Goal: Share content: Share content

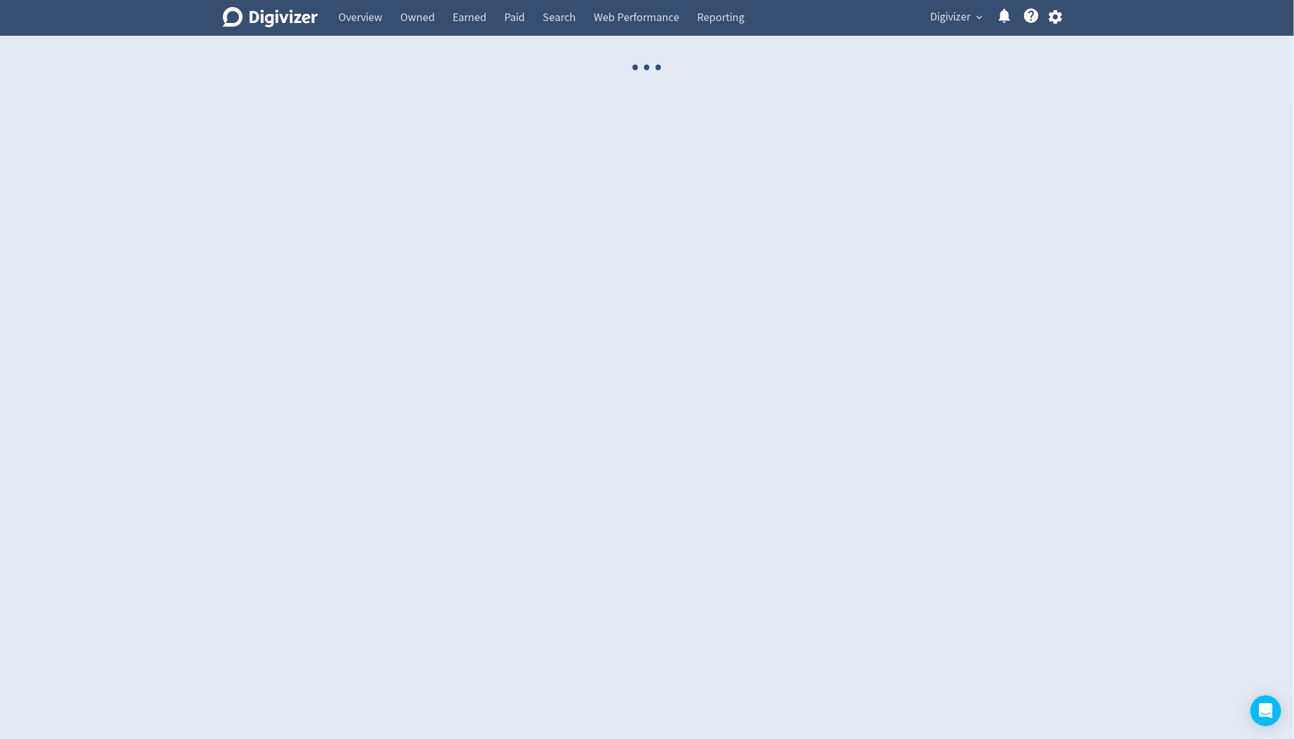
select select "USER"
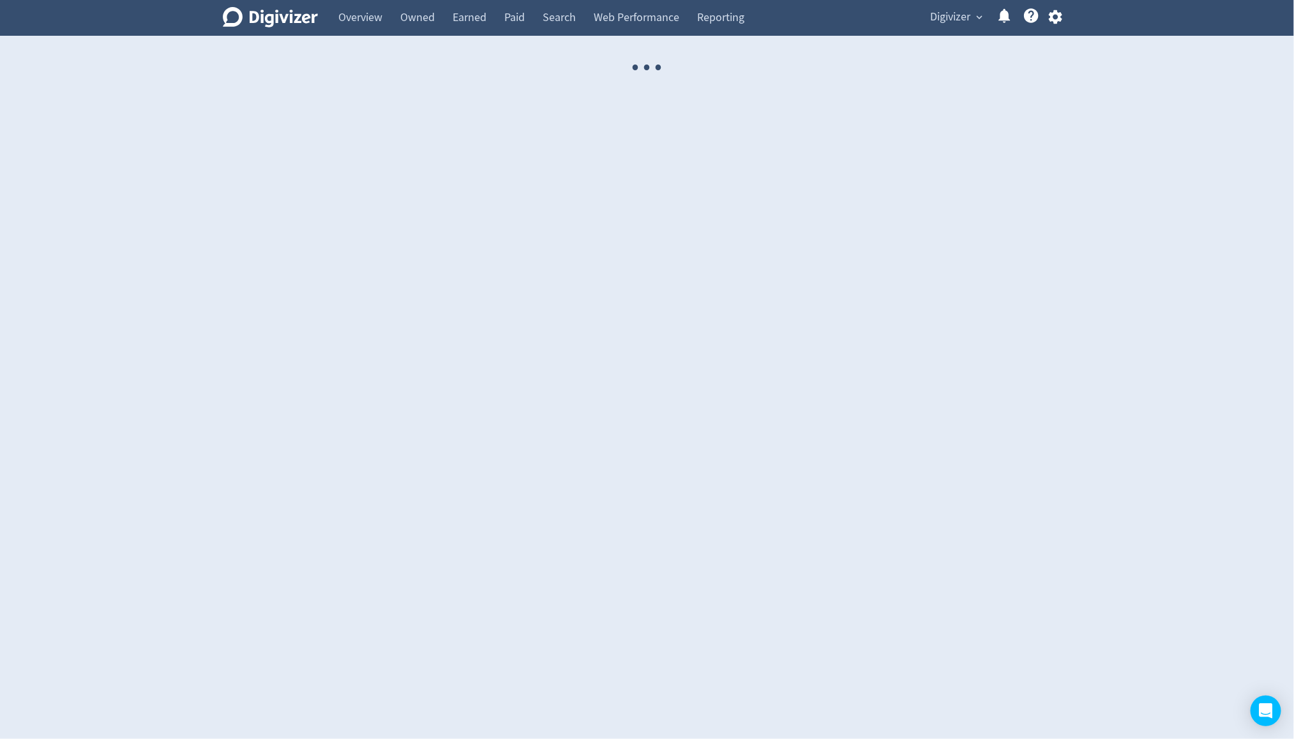
select select "USER"
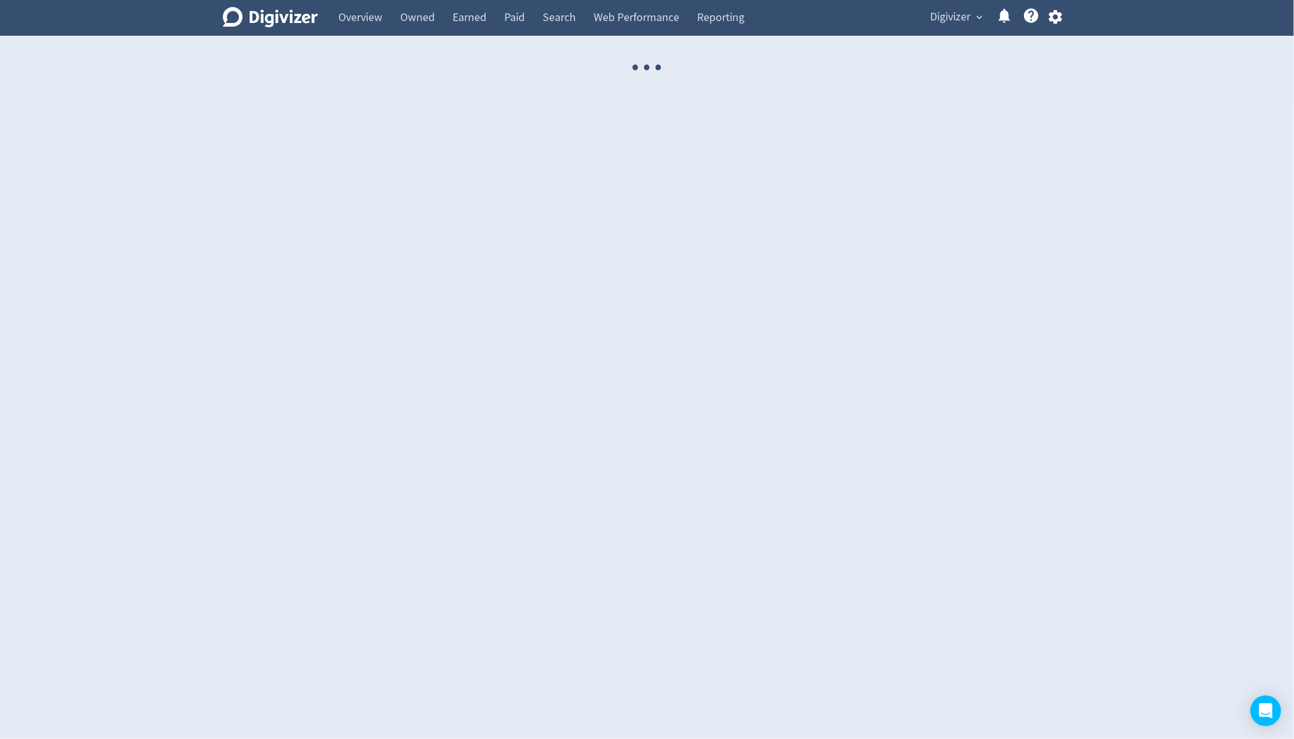
select select "USER"
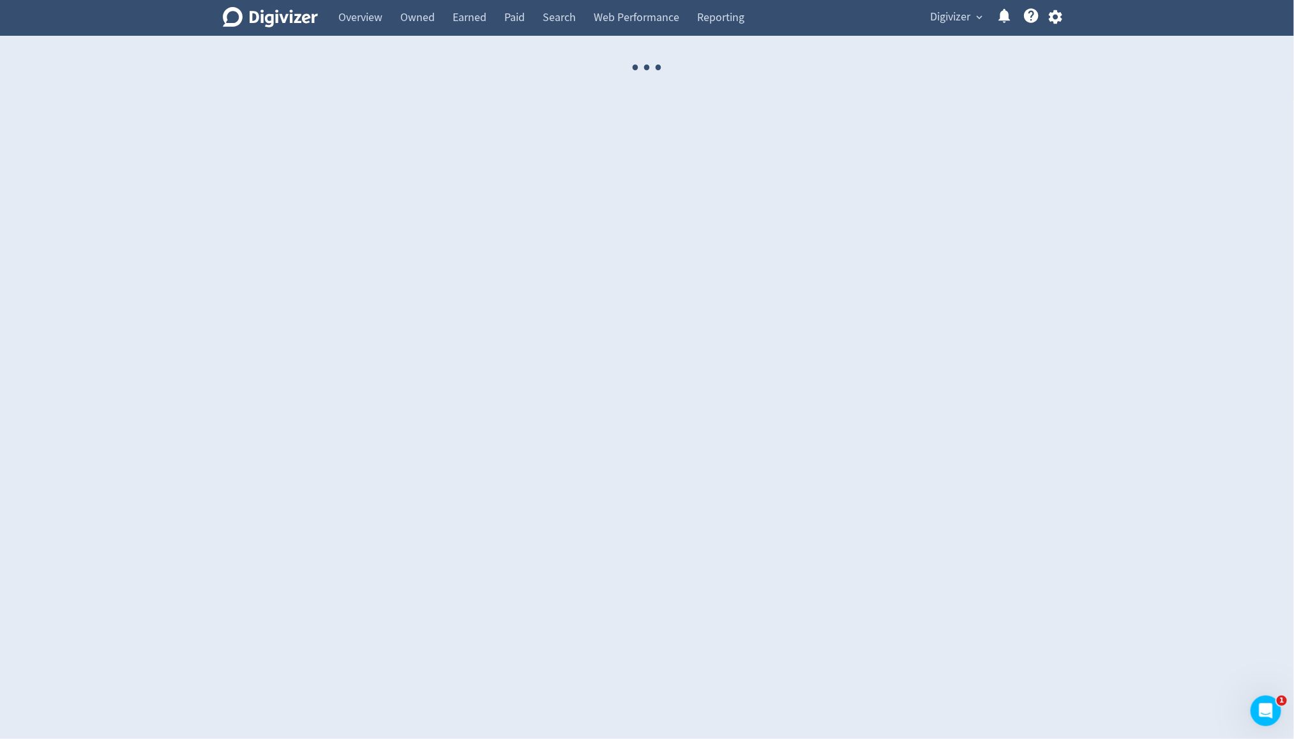
select select "USER"
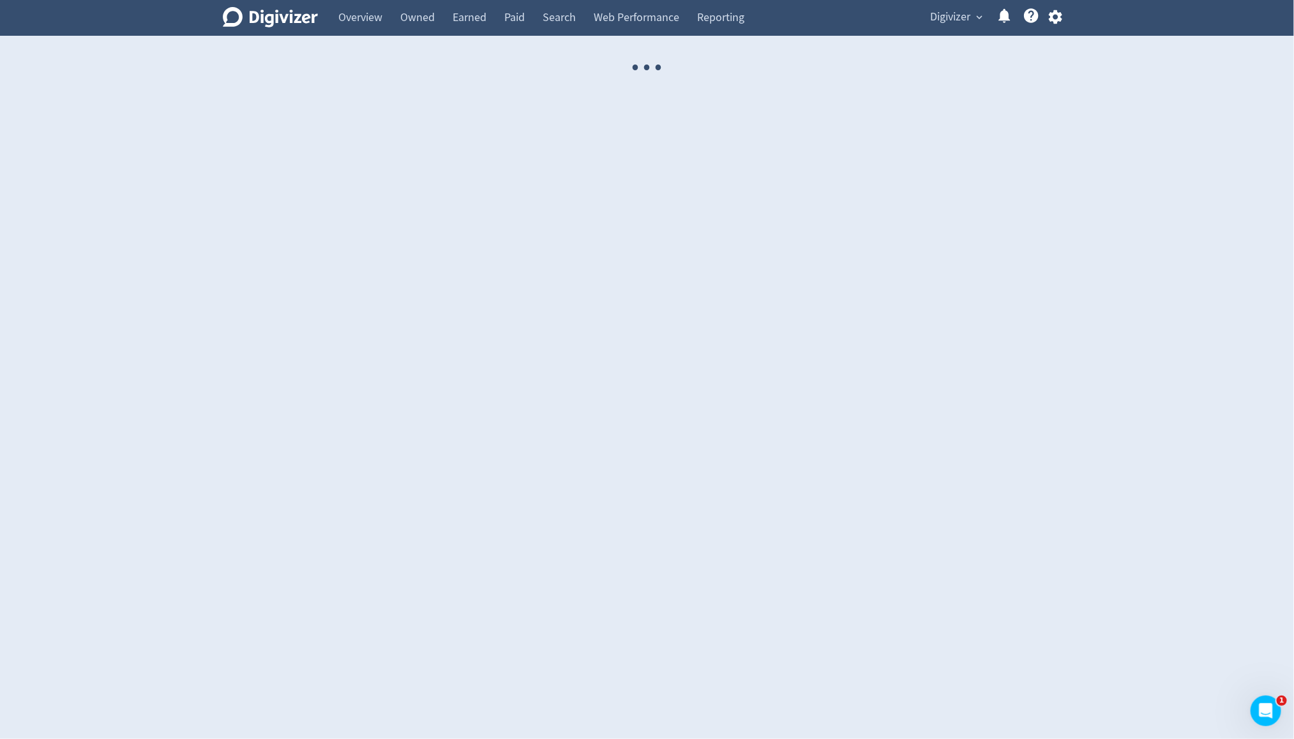
select select "USER"
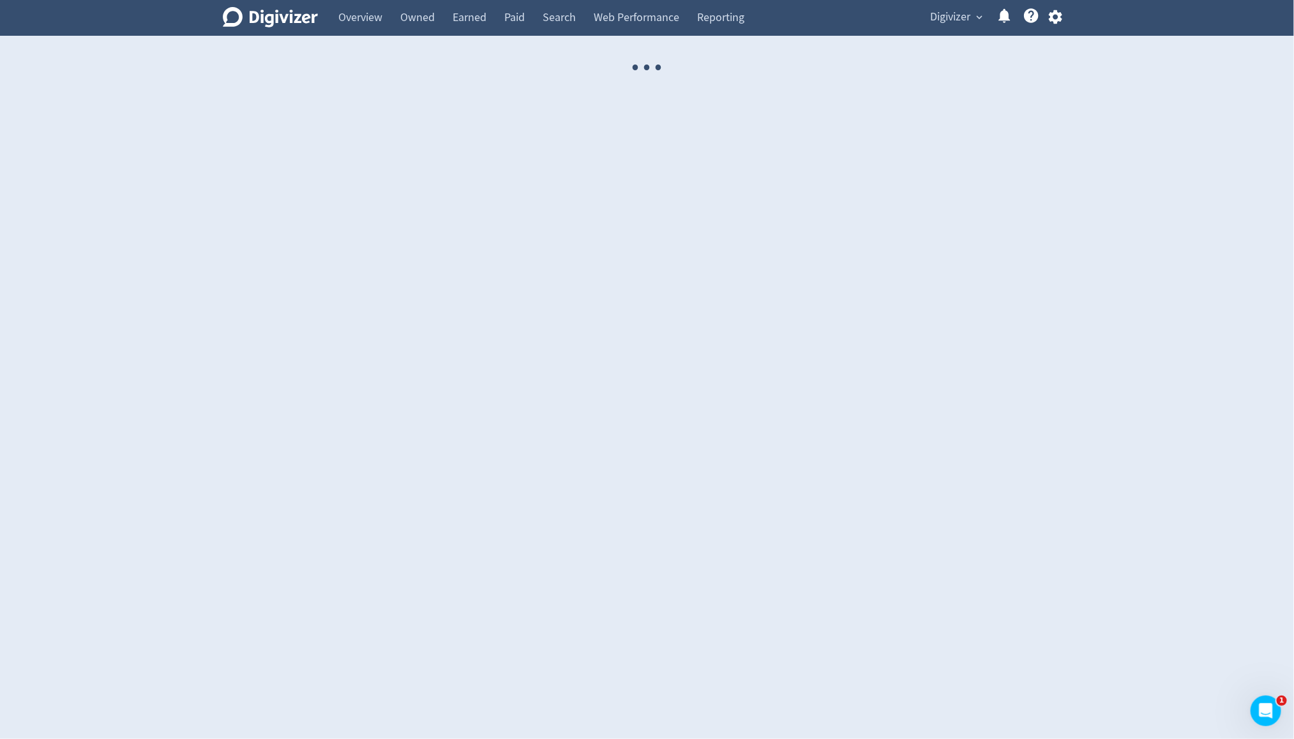
select select "USER"
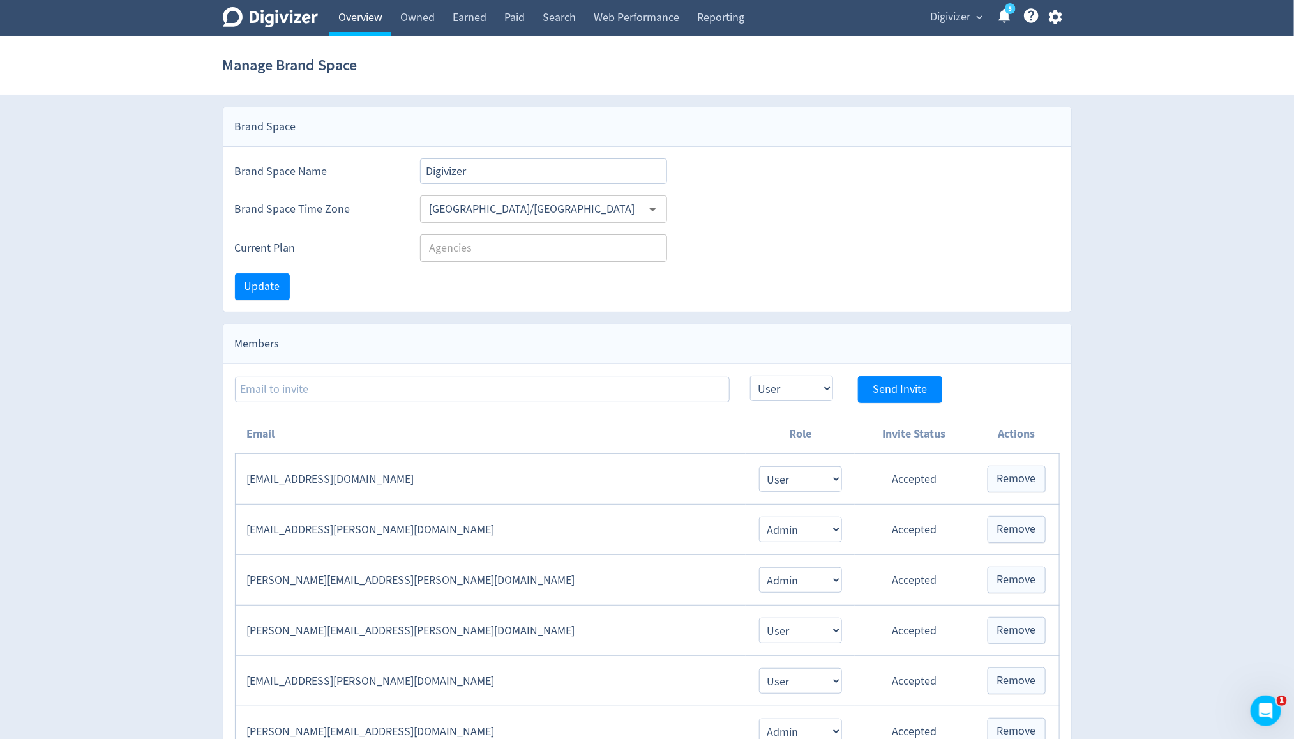
click at [367, 27] on link "Overview" at bounding box center [360, 18] width 62 height 36
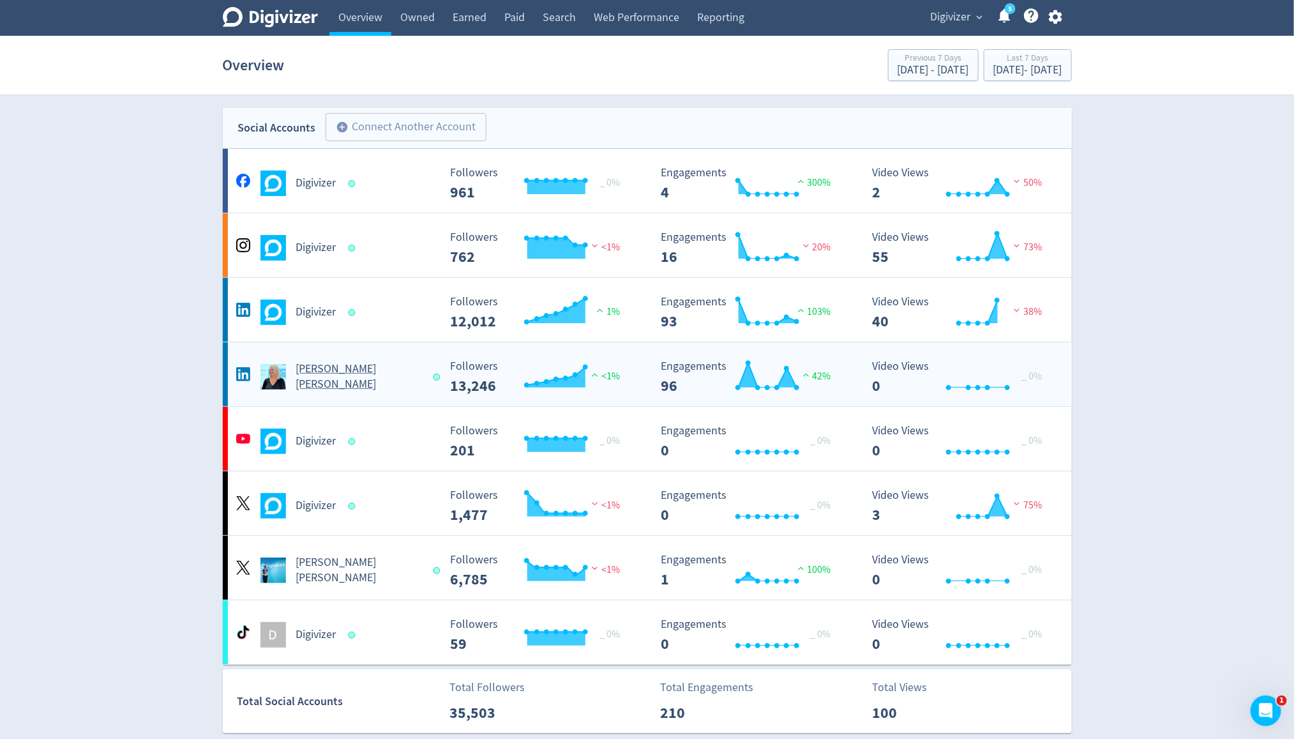
click at [314, 384] on div "Emma Lo Russo" at bounding box center [336, 376] width 206 height 31
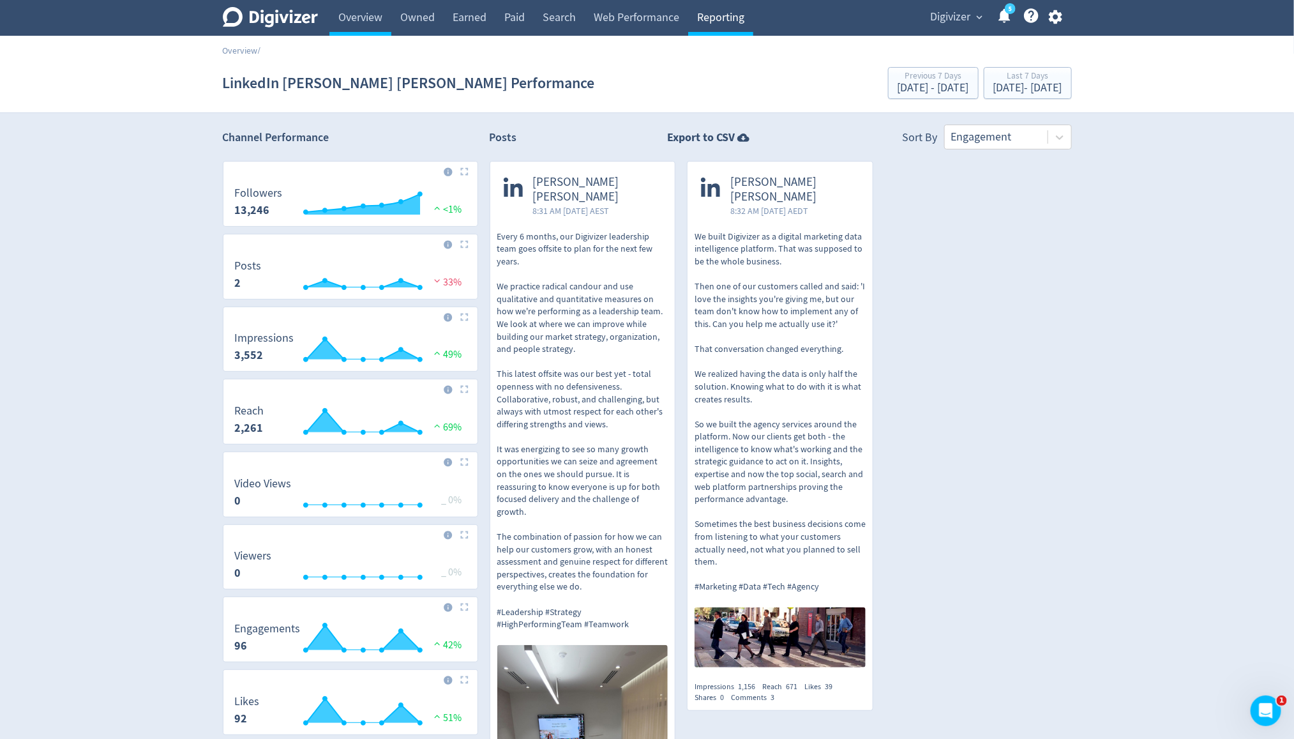
click at [748, 15] on link "Reporting" at bounding box center [720, 18] width 65 height 36
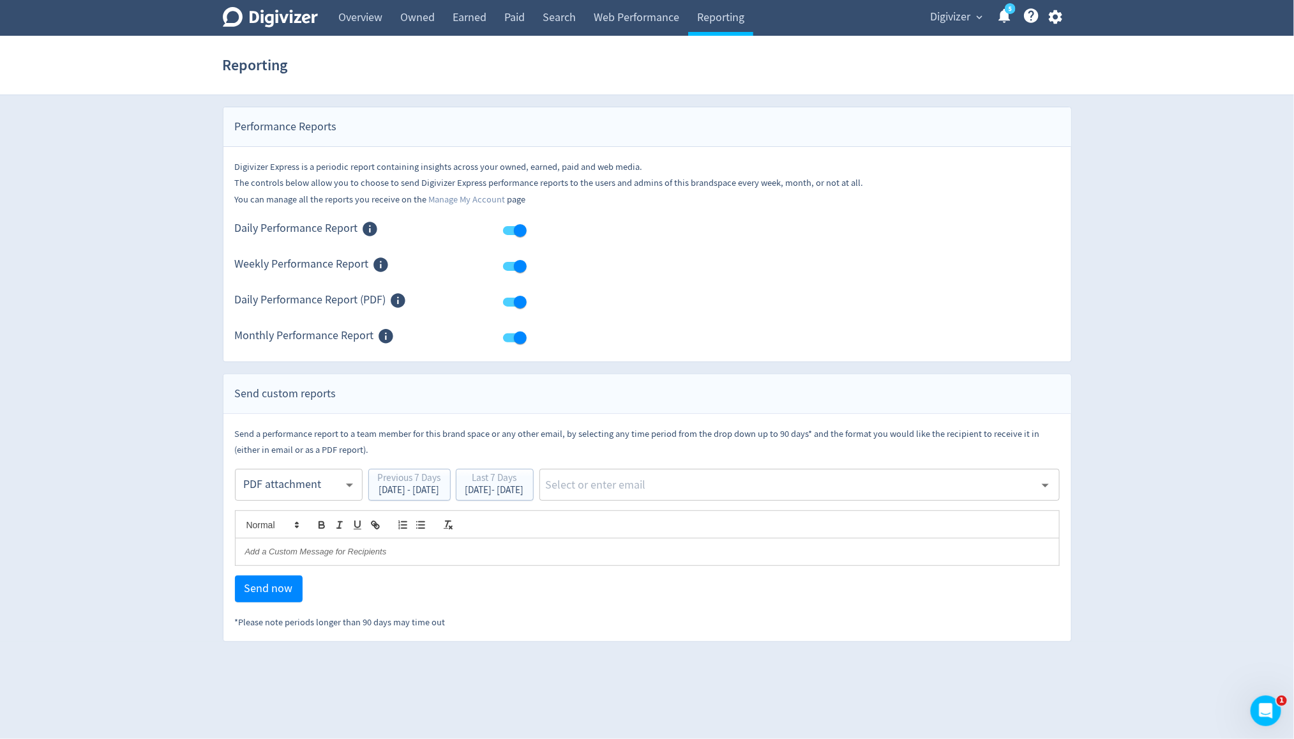
click at [707, 494] on div "​" at bounding box center [800, 485] width 520 height 32
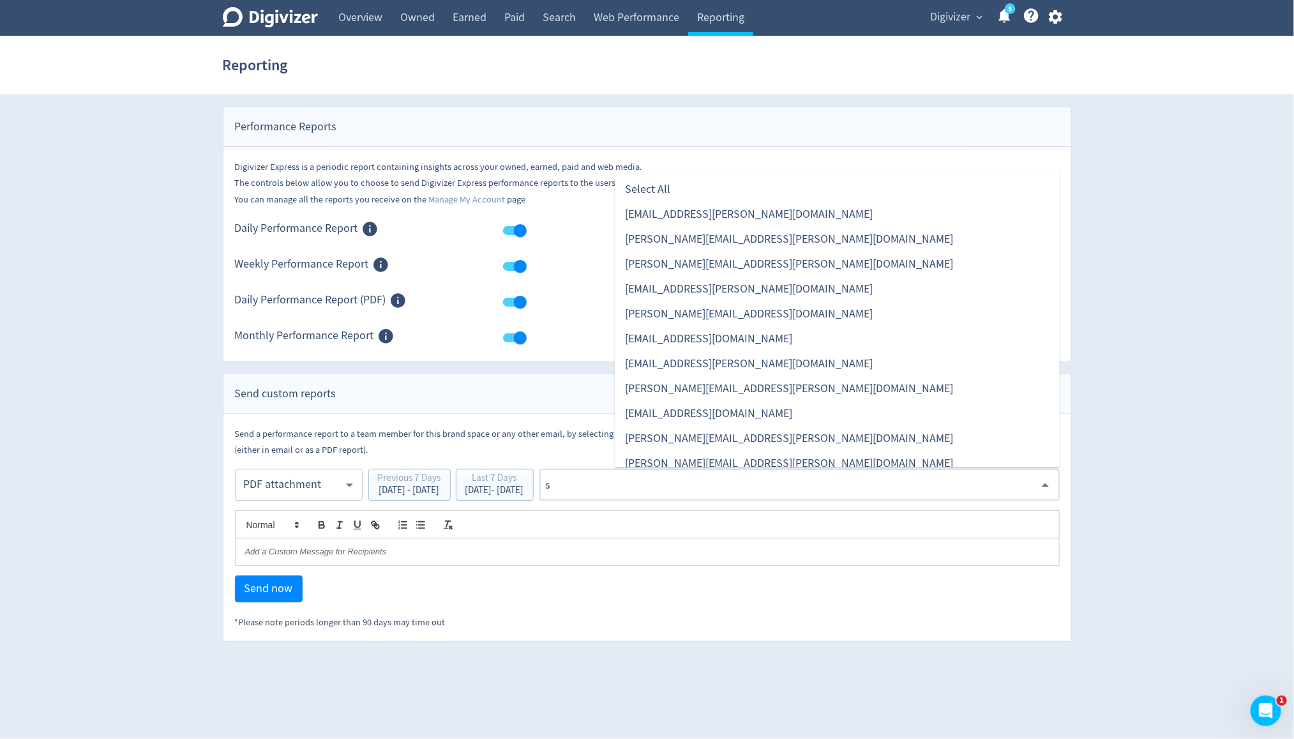
type input "sa"
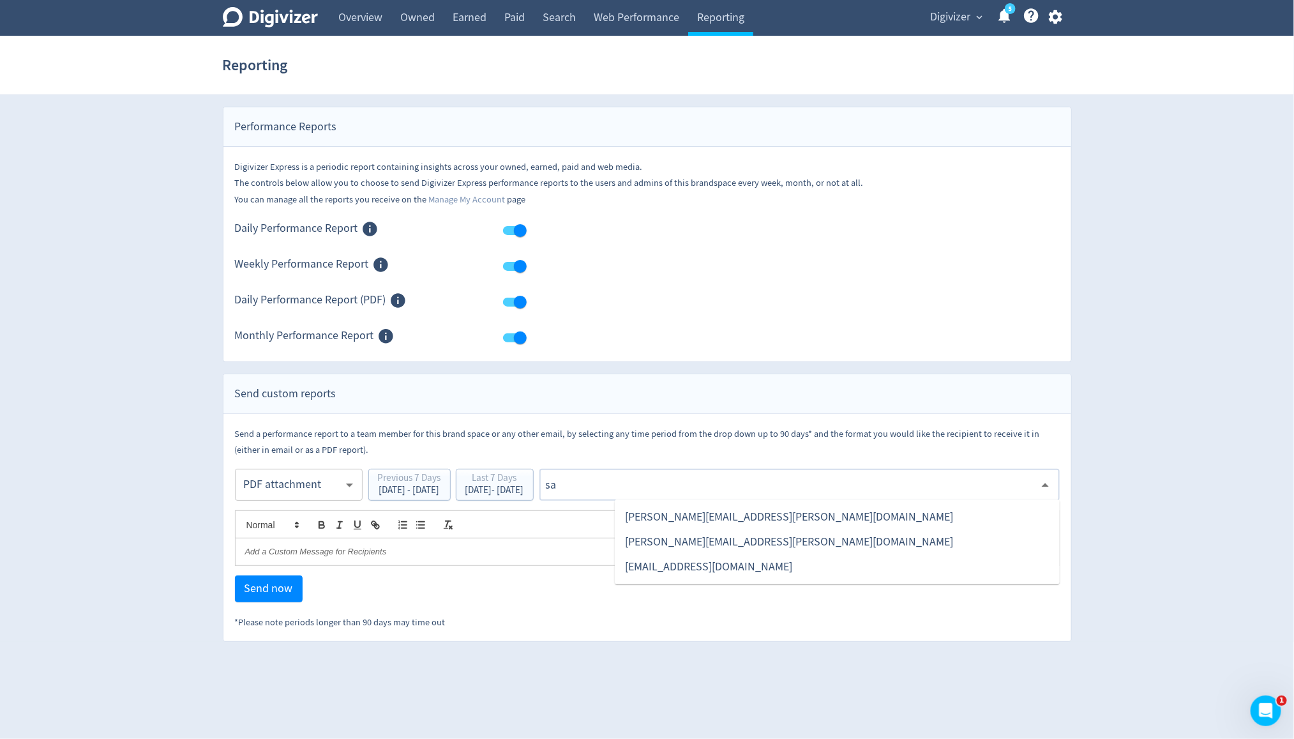
click at [693, 521] on li "[PERSON_NAME][EMAIL_ADDRESS][PERSON_NAME][DOMAIN_NAME]" at bounding box center [837, 516] width 445 height 25
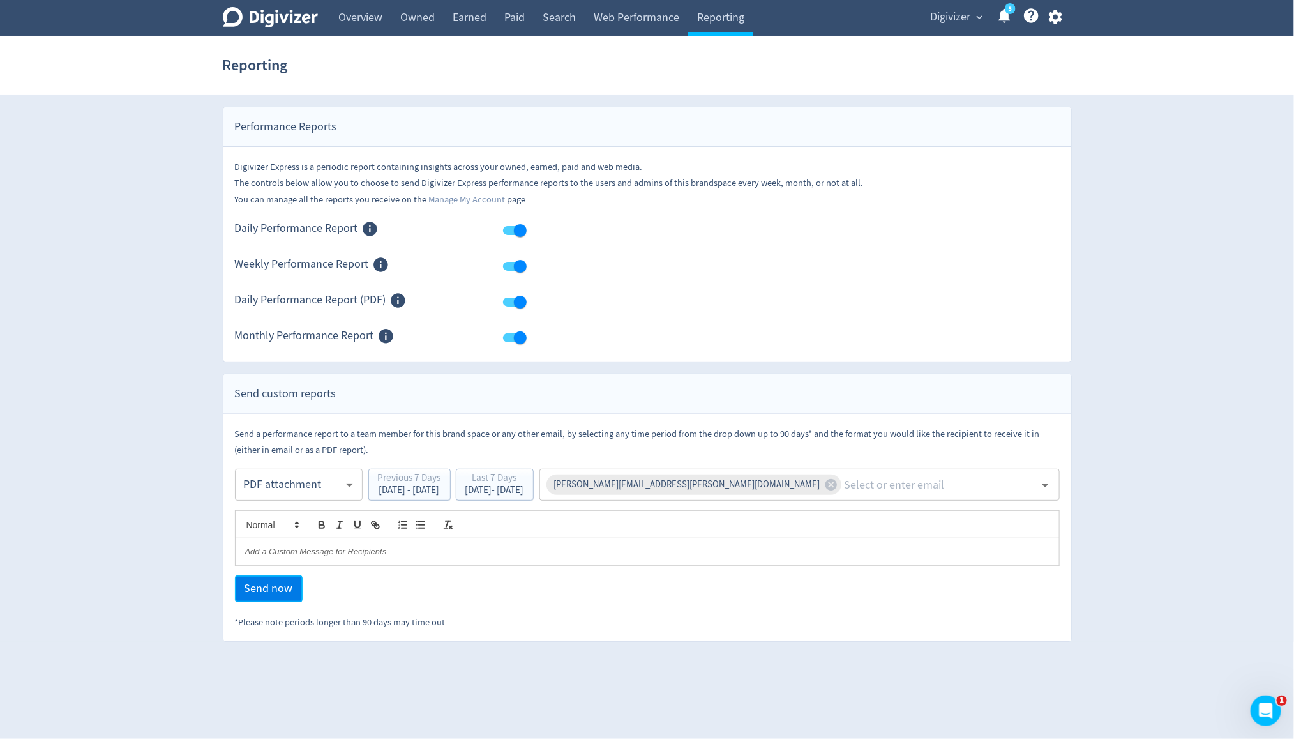
click at [262, 590] on span "Send now" at bounding box center [269, 588] width 49 height 11
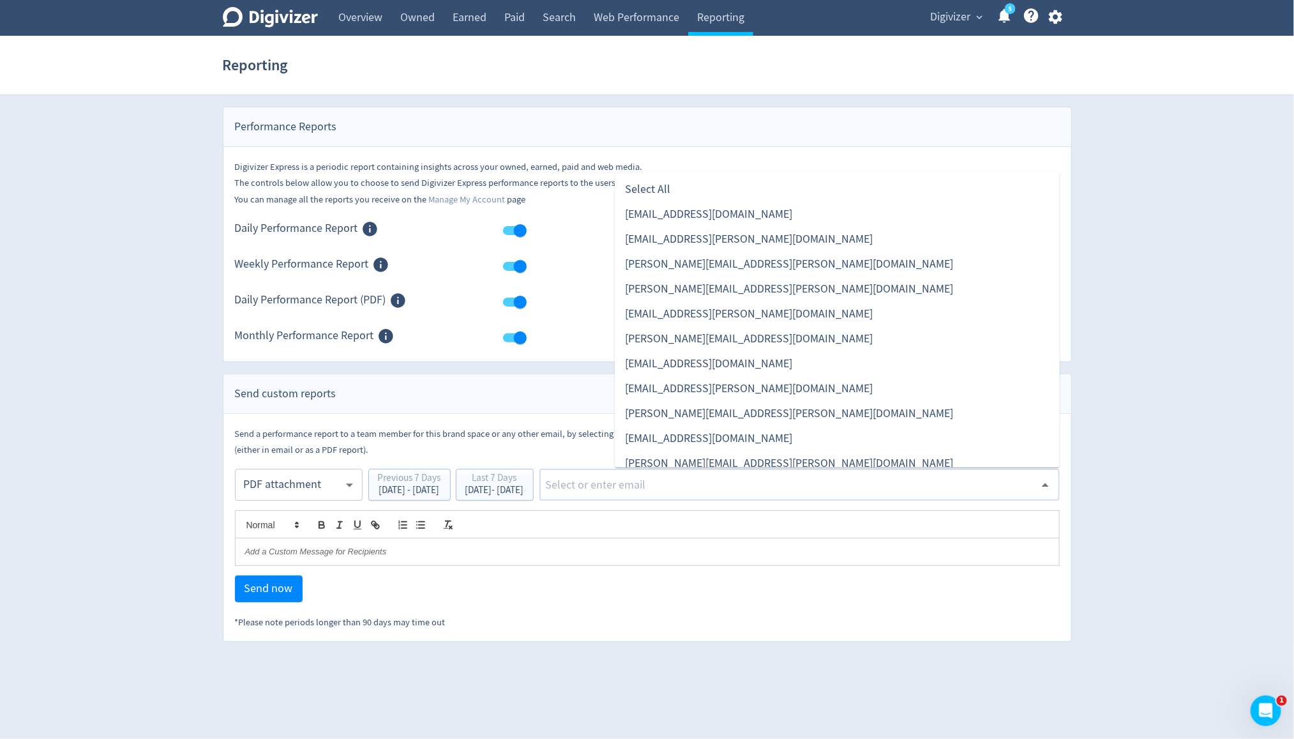
click at [798, 490] on input "text" at bounding box center [790, 484] width 490 height 19
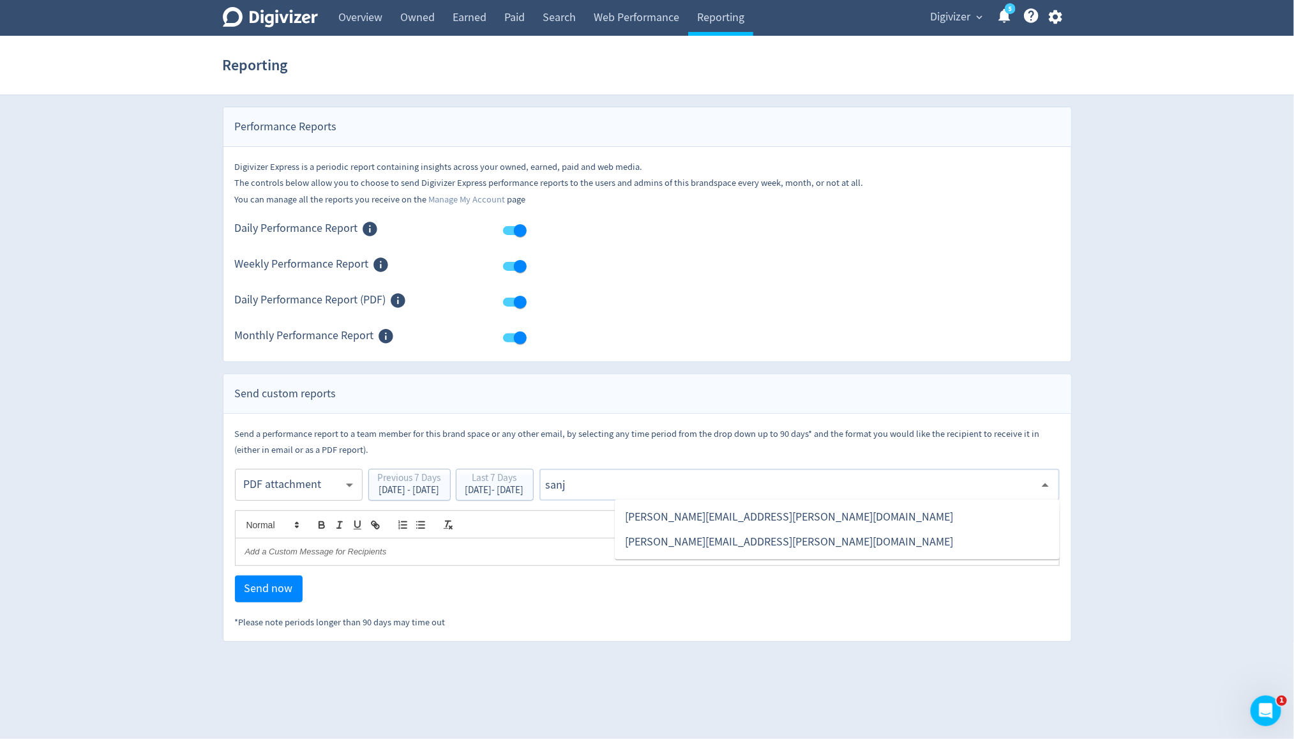
type input "sanji"
click at [769, 518] on li "[PERSON_NAME][EMAIL_ADDRESS][PERSON_NAME][DOMAIN_NAME]" at bounding box center [837, 516] width 445 height 25
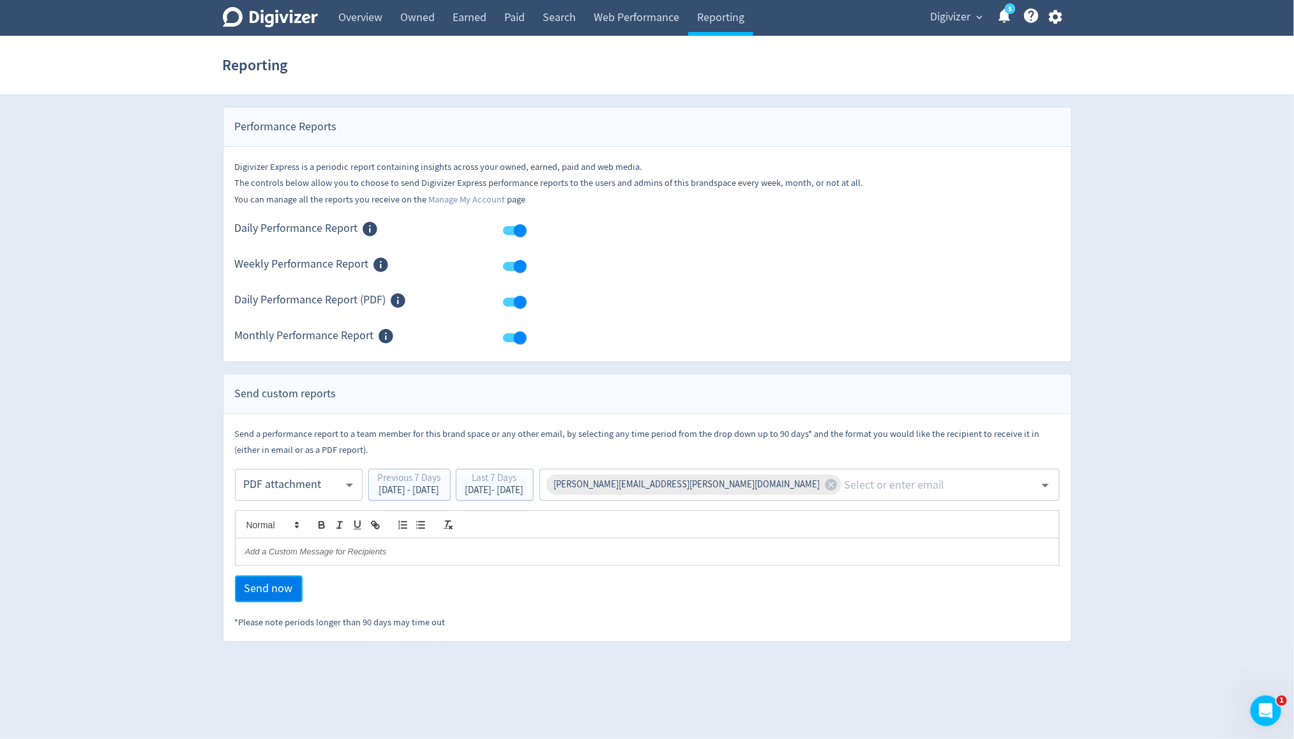
click at [282, 585] on span "Send now" at bounding box center [269, 588] width 49 height 11
click at [361, 37] on section "Reporting" at bounding box center [647, 65] width 1294 height 59
click at [363, 27] on link "Overview" at bounding box center [360, 18] width 62 height 36
